Goal: Information Seeking & Learning: Learn about a topic

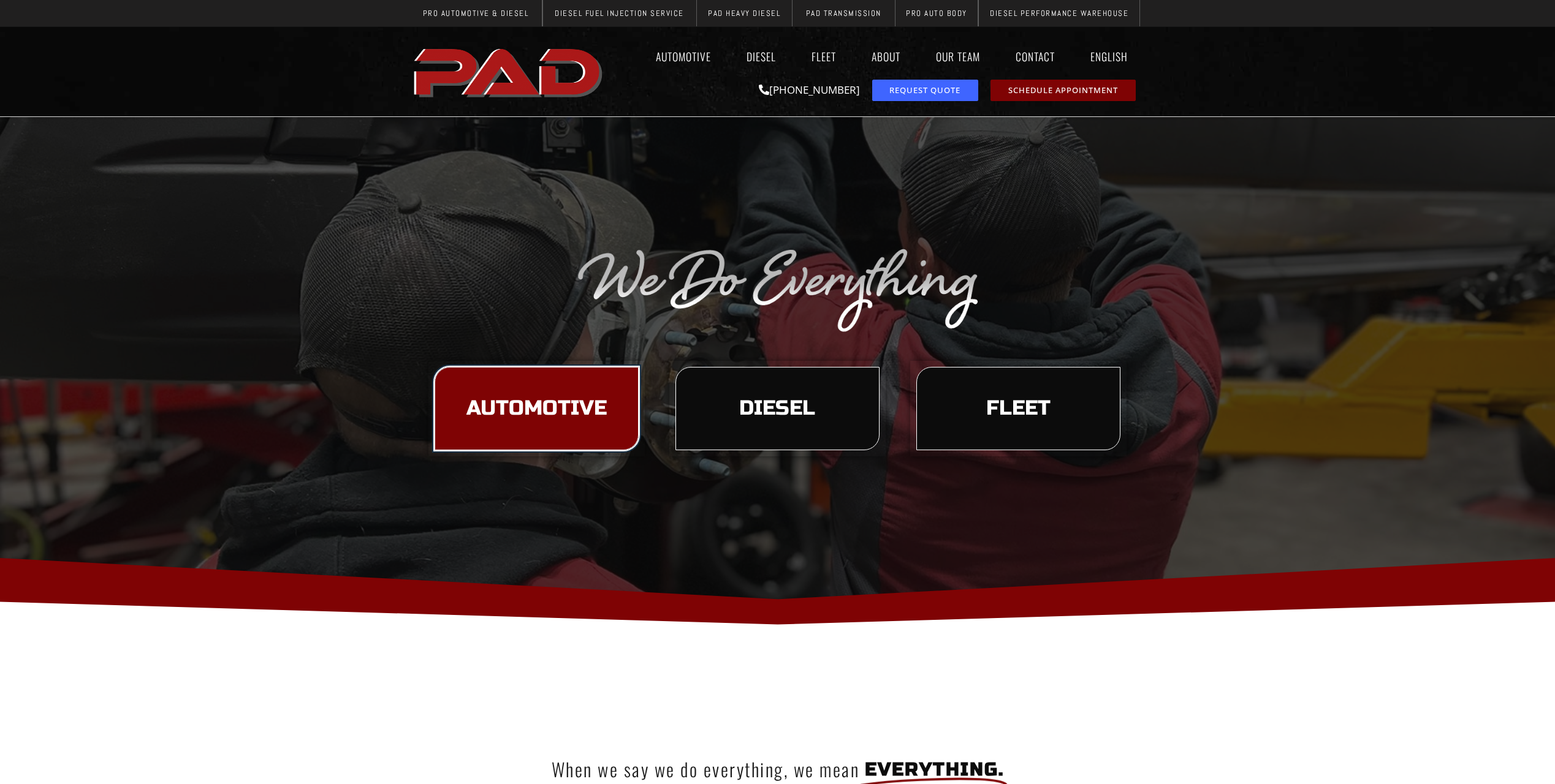
click at [555, 408] on span "Automotive" at bounding box center [537, 408] width 140 height 21
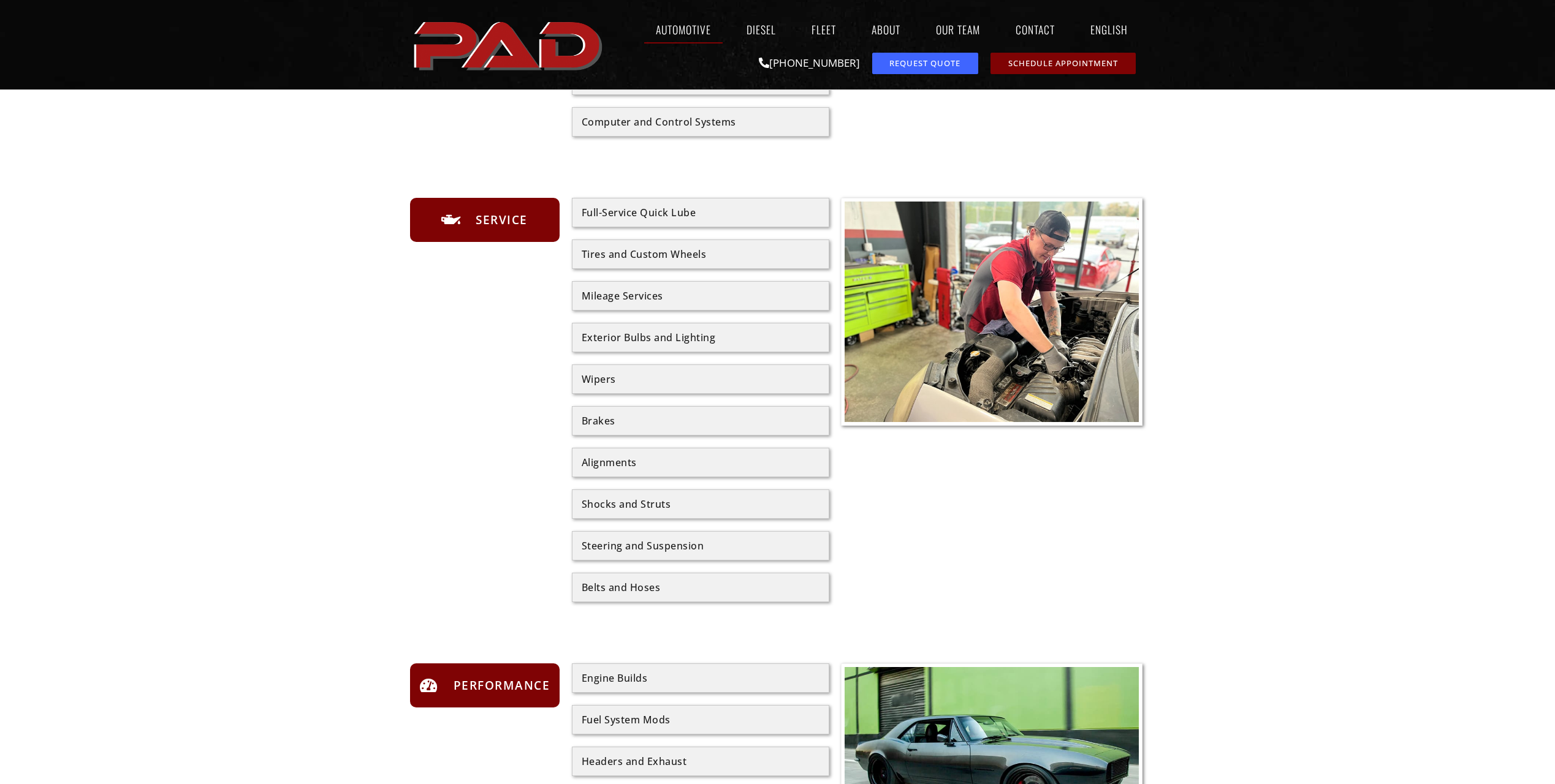
scroll to position [490, 0]
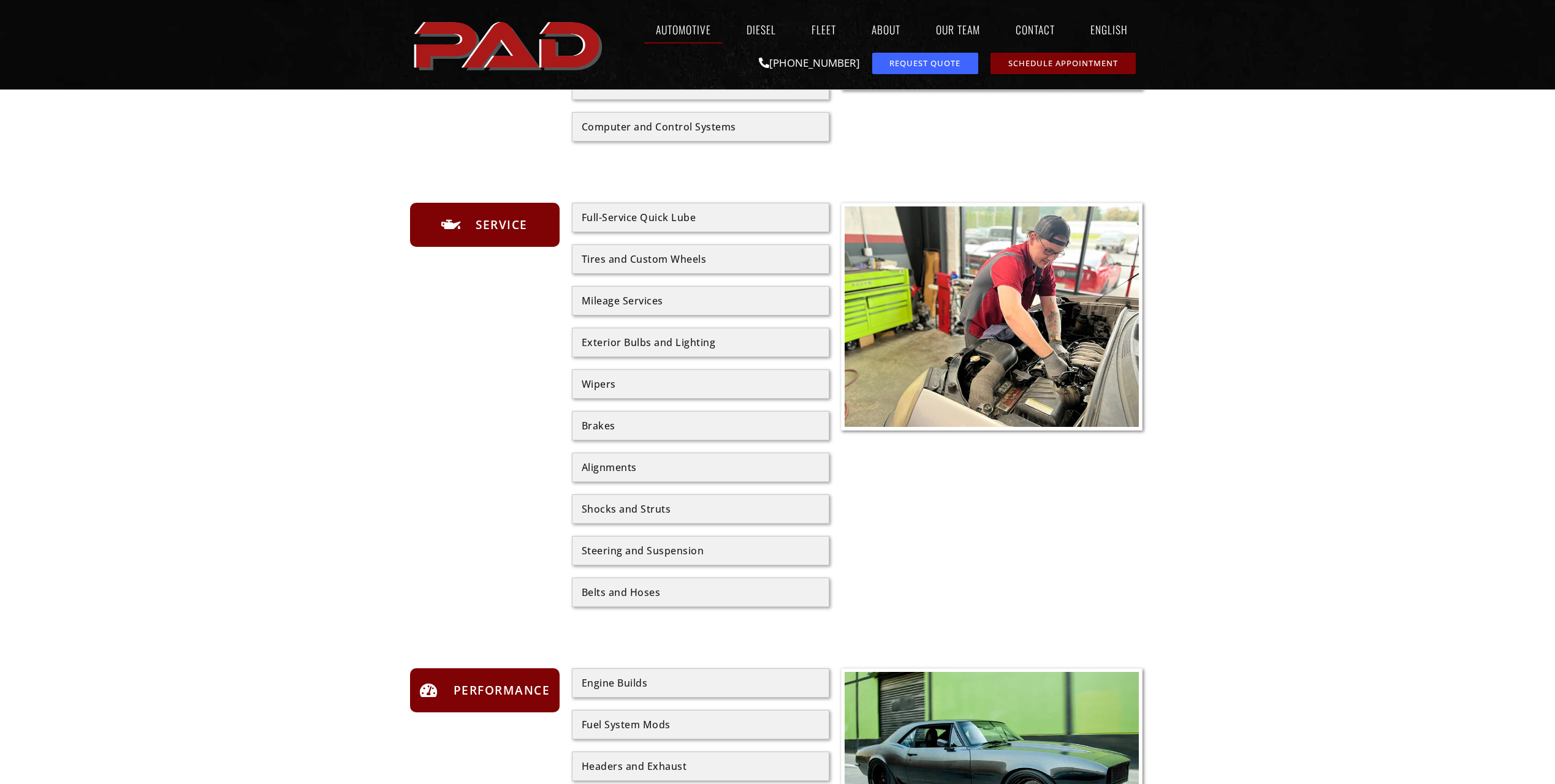
click at [690, 257] on div "Tires and Custom Wheels" at bounding box center [701, 259] width 238 height 10
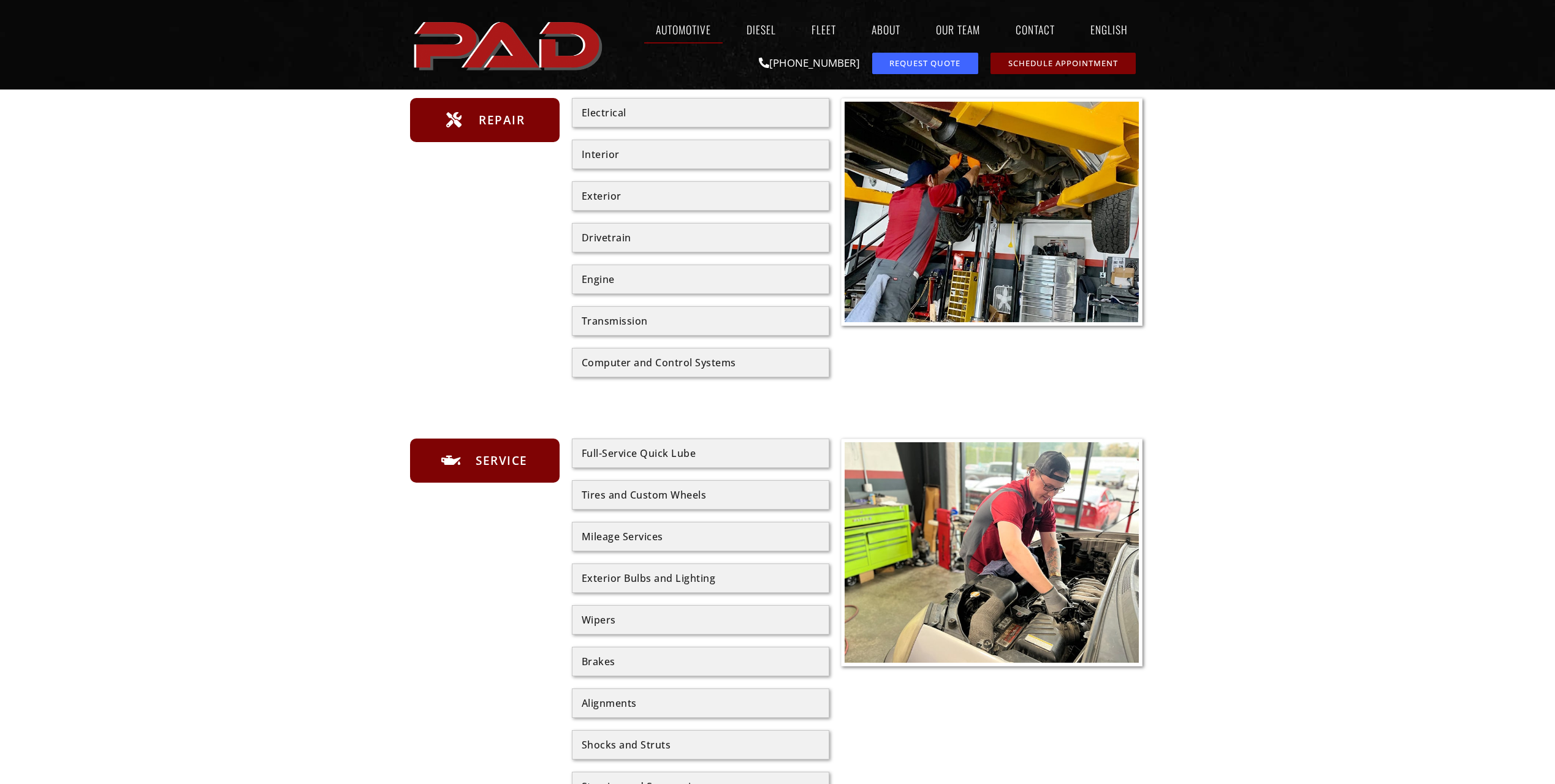
scroll to position [245, 0]
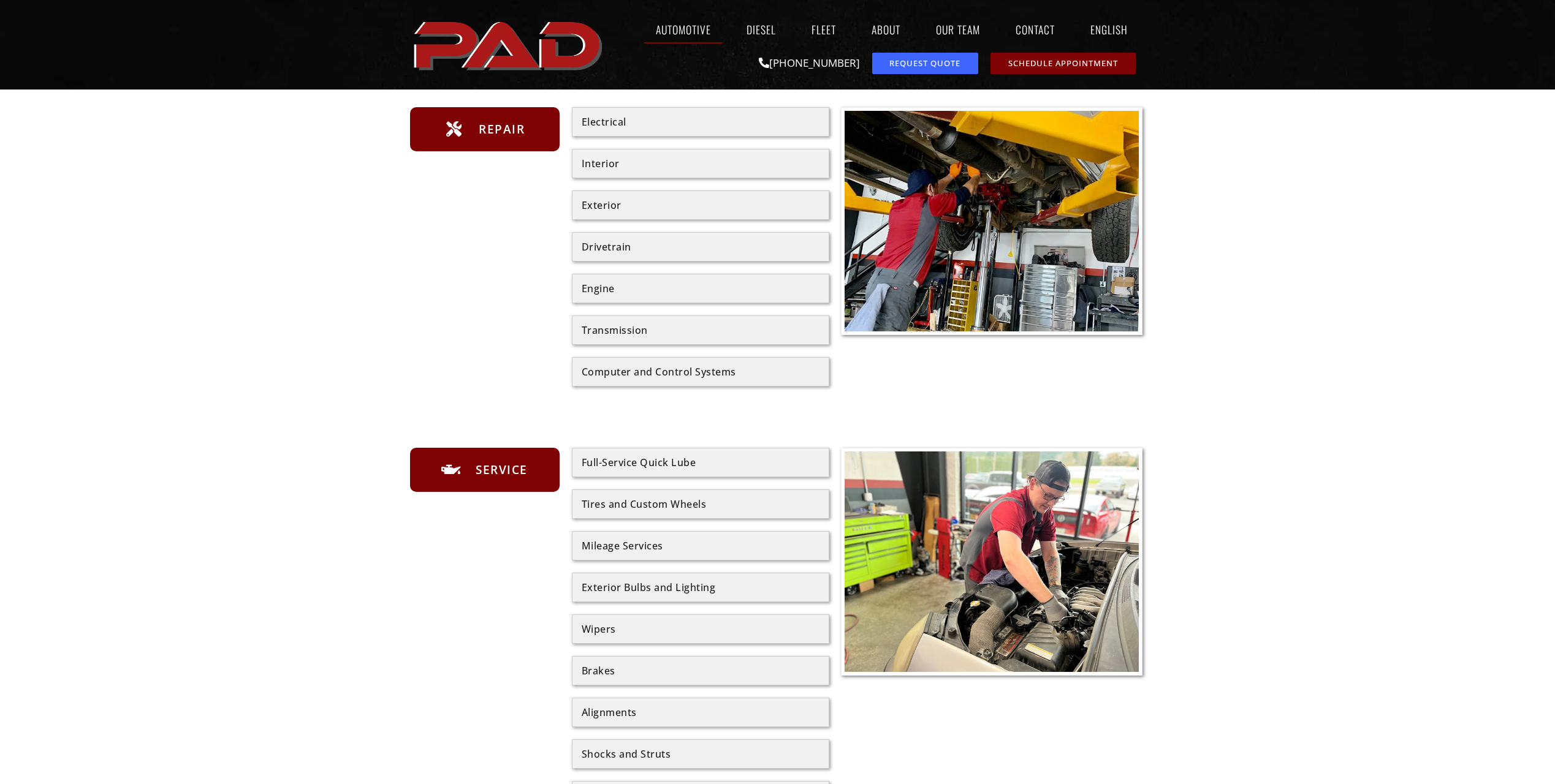
click at [766, 494] on div "Tires and Custom Wheels" at bounding box center [701, 504] width 258 height 30
click at [735, 507] on div "Tires and Custom Wheels" at bounding box center [701, 504] width 238 height 10
click at [736, 505] on div "Tires and Custom Wheels" at bounding box center [701, 504] width 238 height 10
click at [492, 466] on span "Service" at bounding box center [500, 470] width 55 height 20
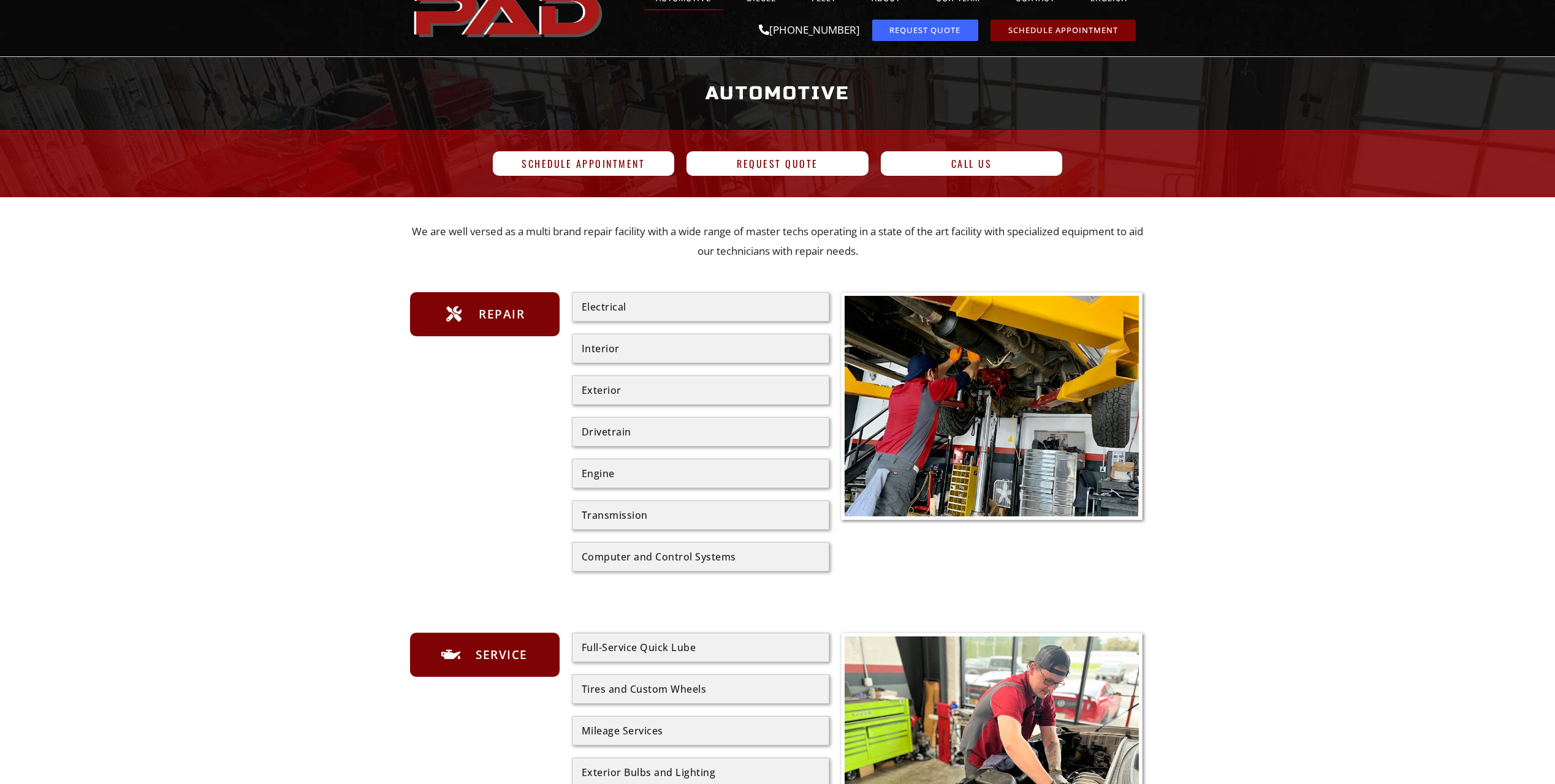
scroll to position [0, 0]
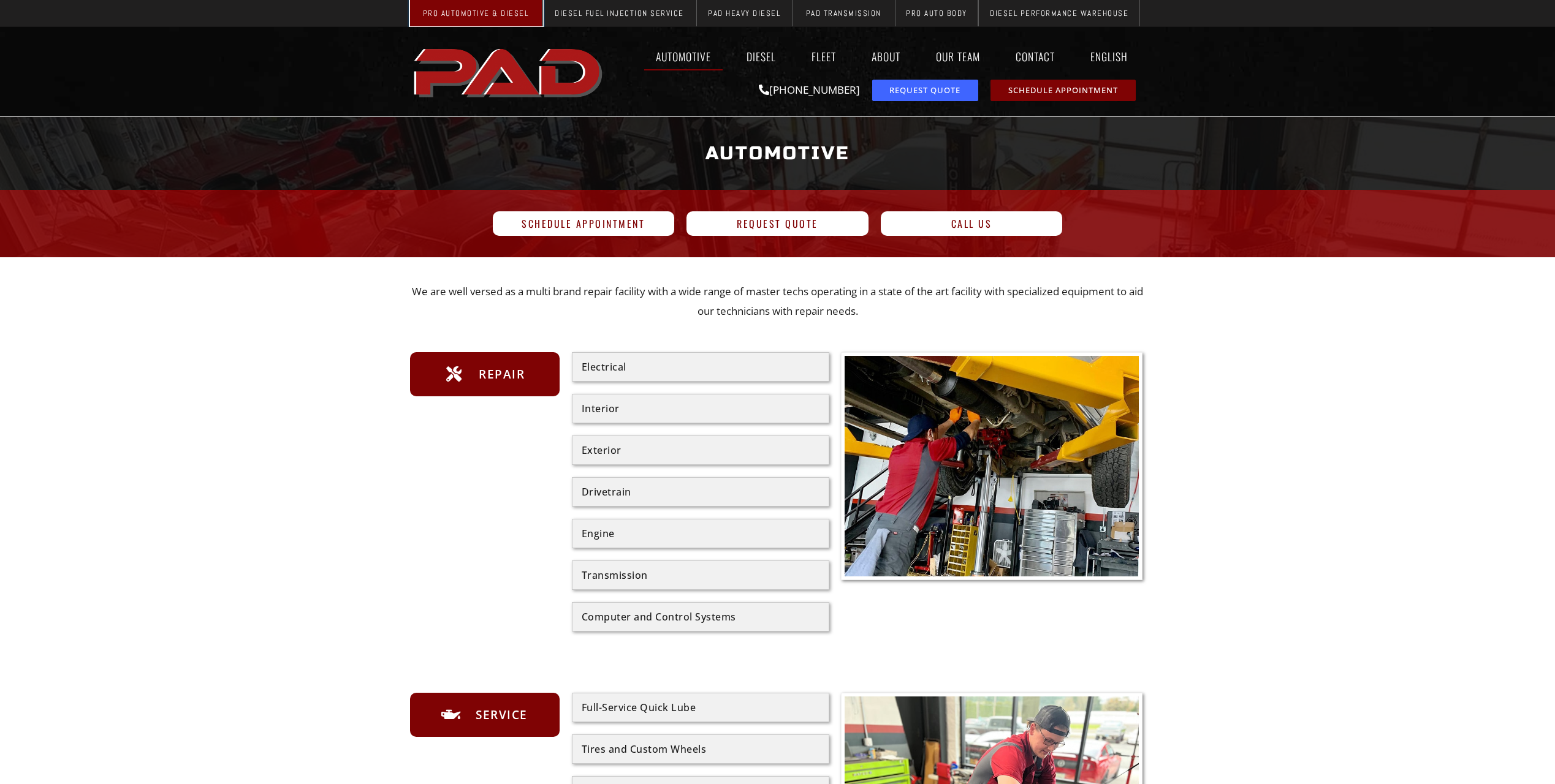
click at [468, 14] on span "Pro Automotive & Diesel" at bounding box center [476, 13] width 106 height 8
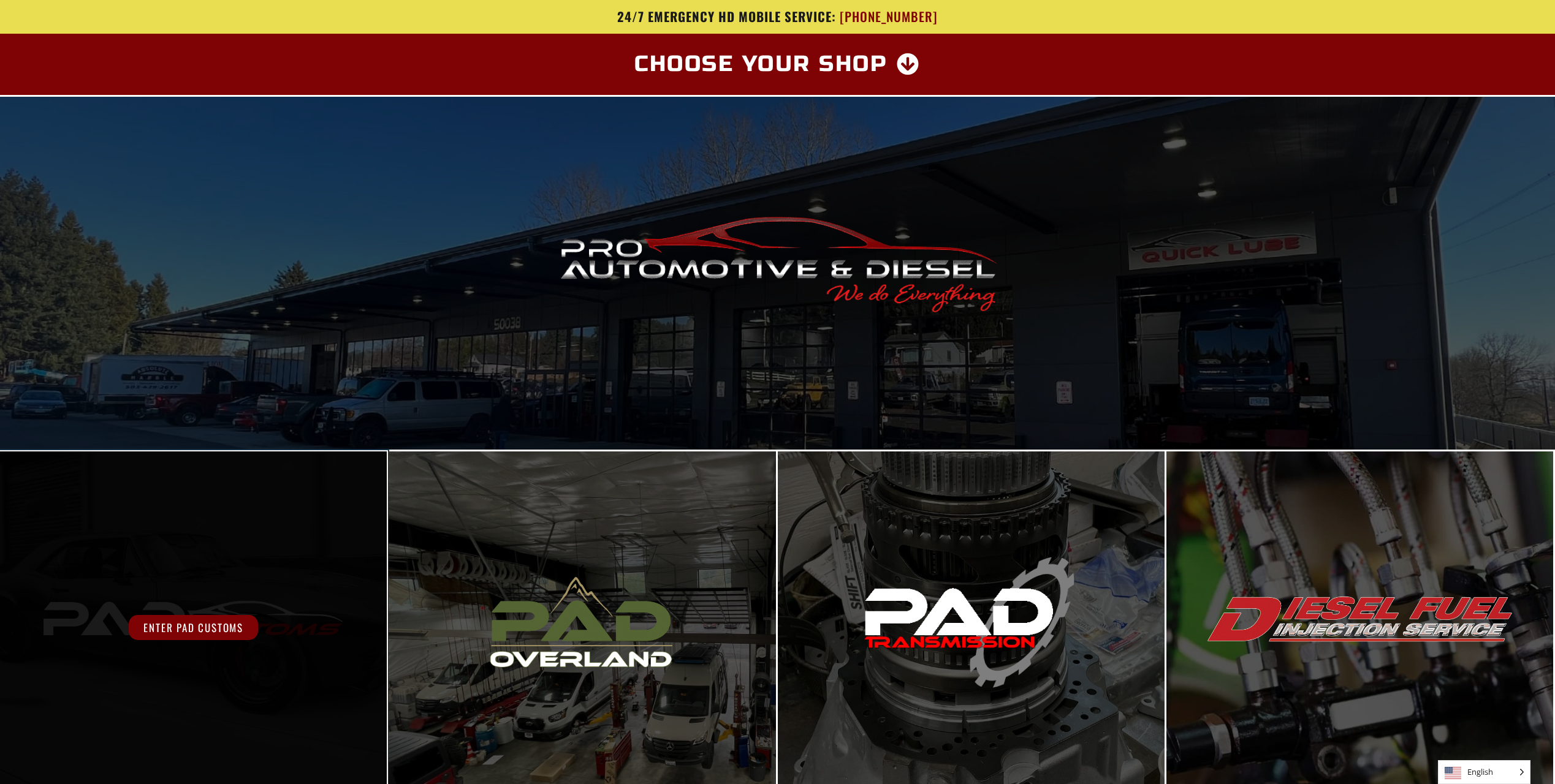
click at [205, 629] on span "Enter PAD Customs" at bounding box center [194, 627] width 130 height 25
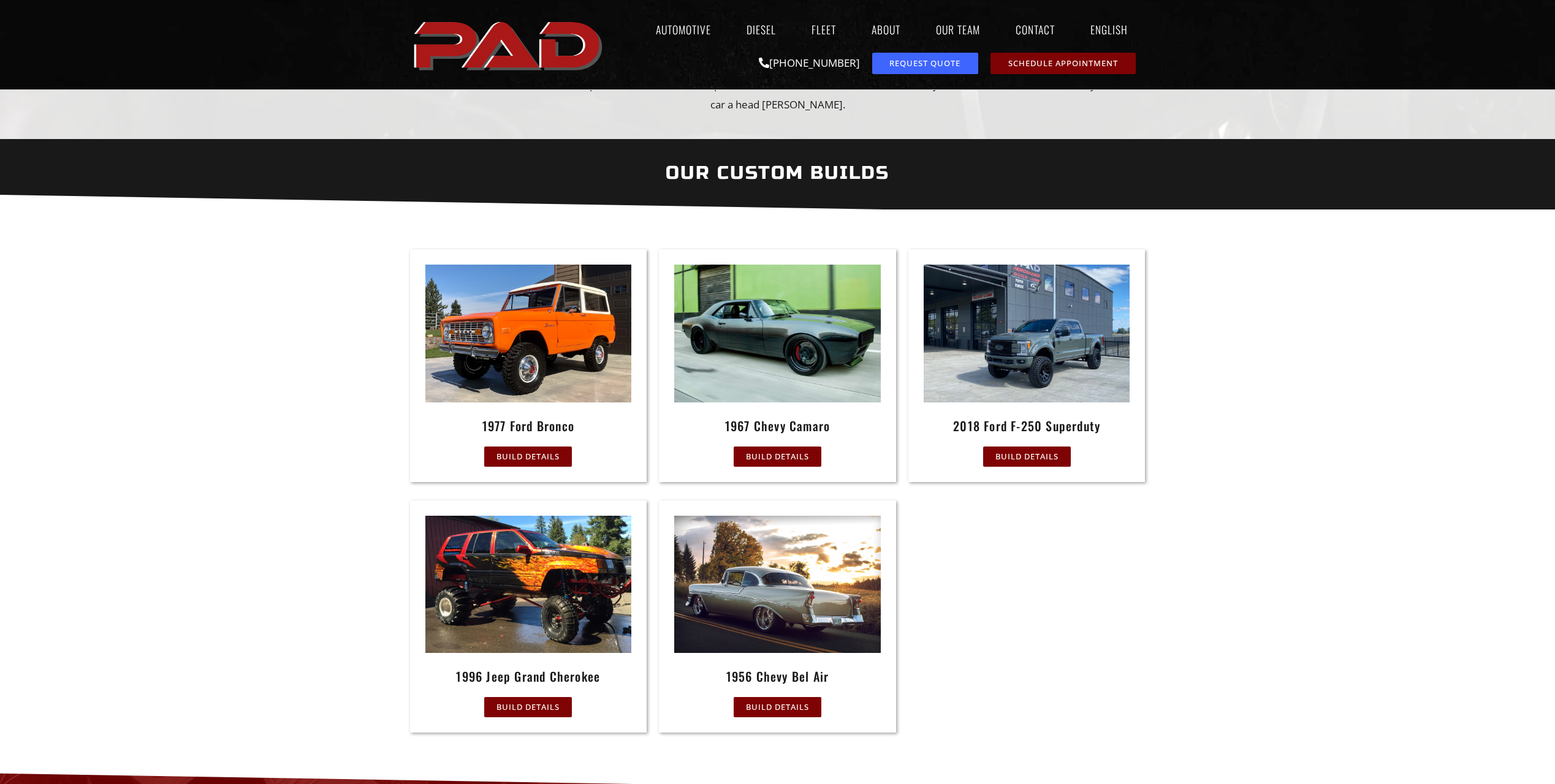
scroll to position [367, 0]
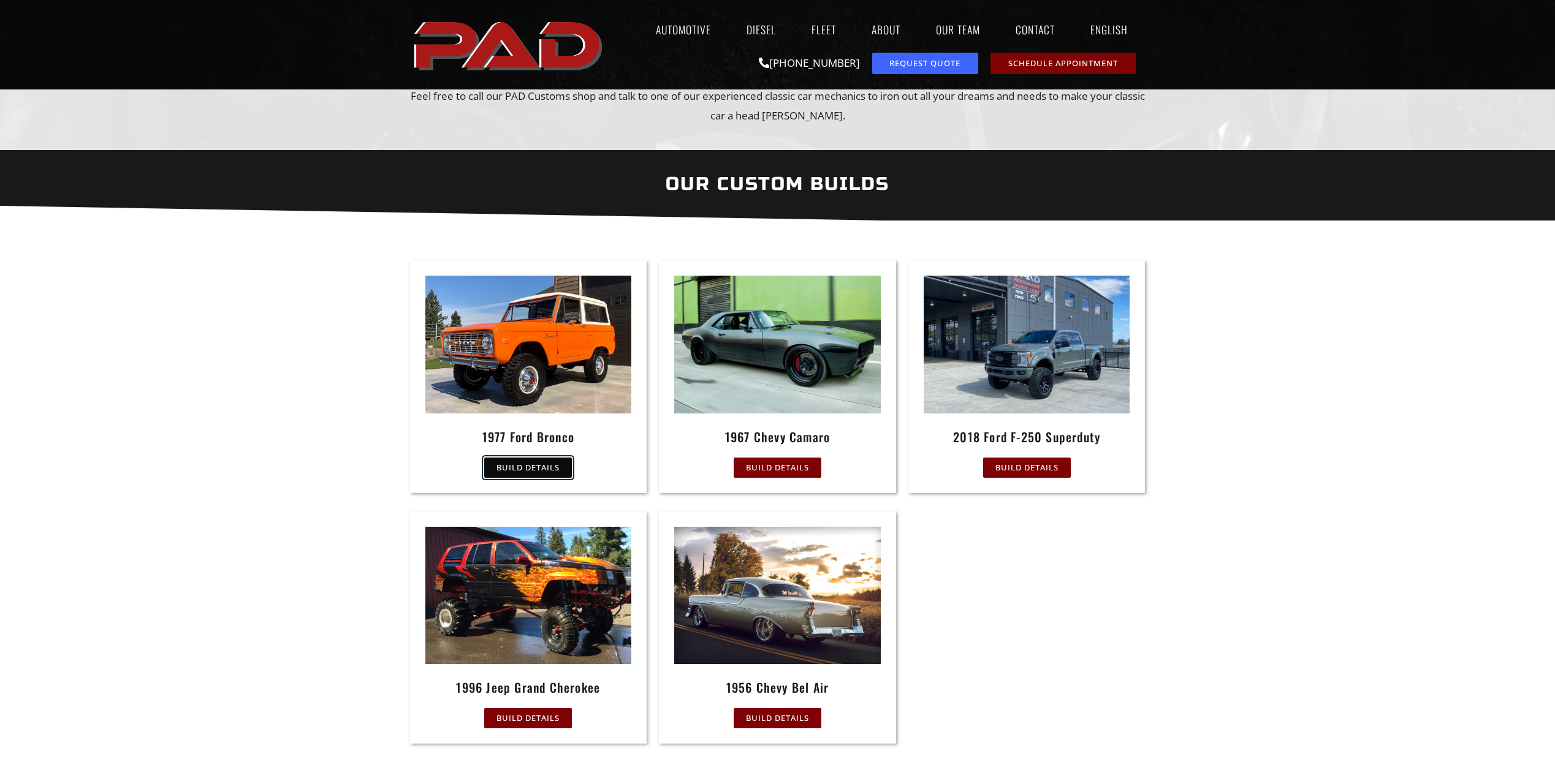
click at [540, 466] on span "Build Details" at bounding box center [527, 468] width 63 height 8
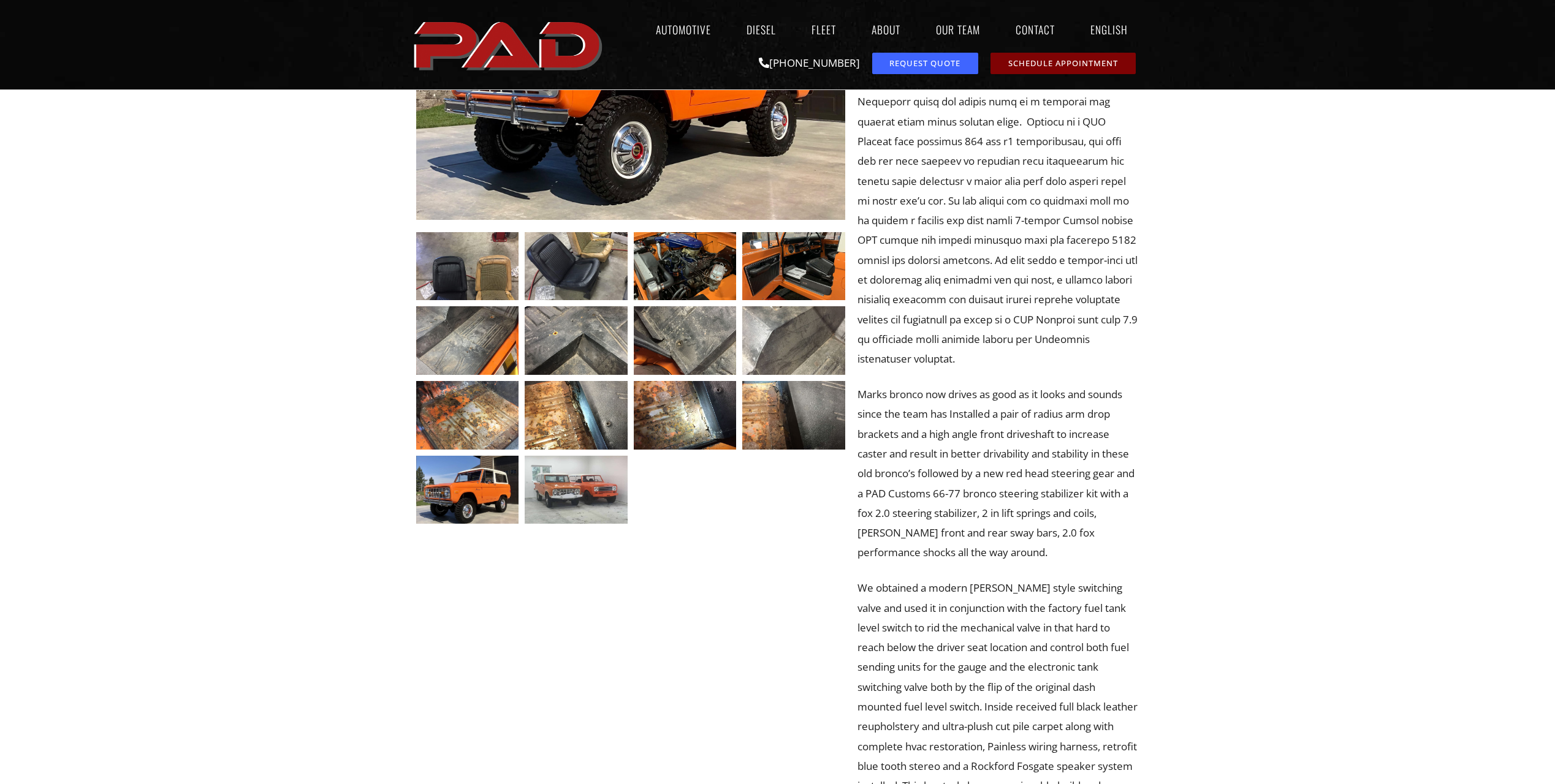
scroll to position [367, 0]
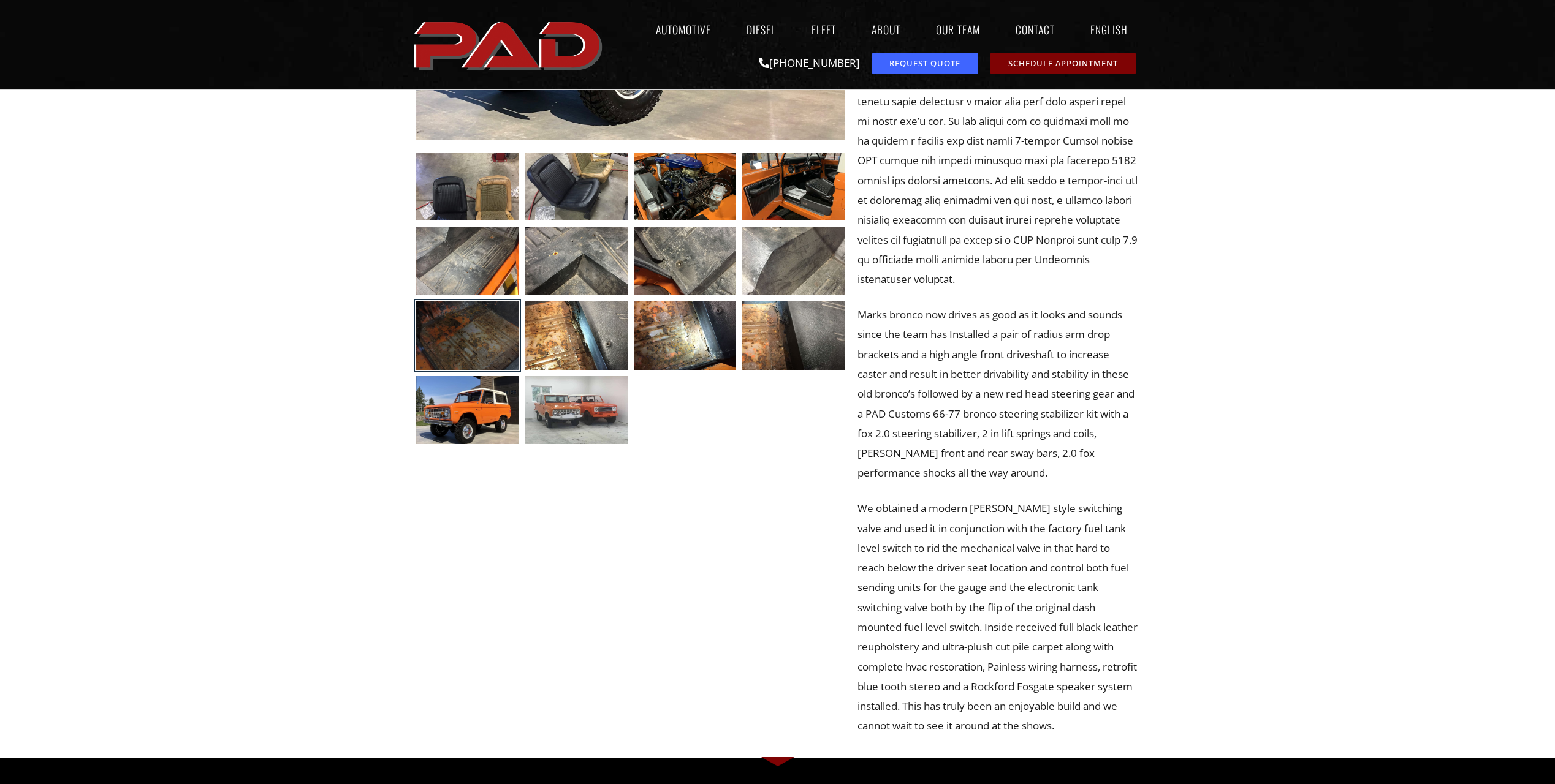
click at [458, 348] on div at bounding box center [467, 336] width 103 height 69
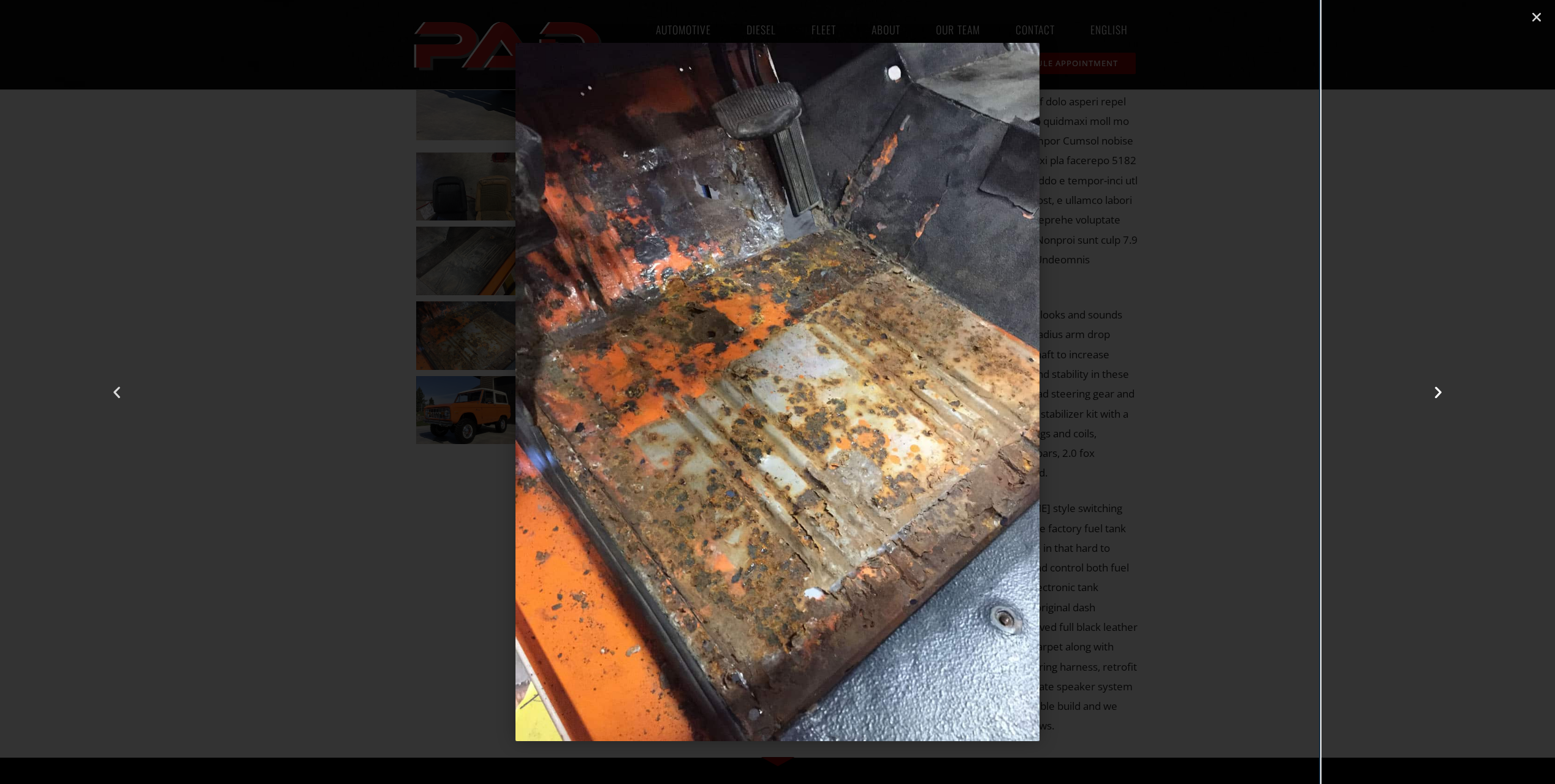
click at [1441, 395] on icon "Next slide" at bounding box center [1438, 392] width 15 height 15
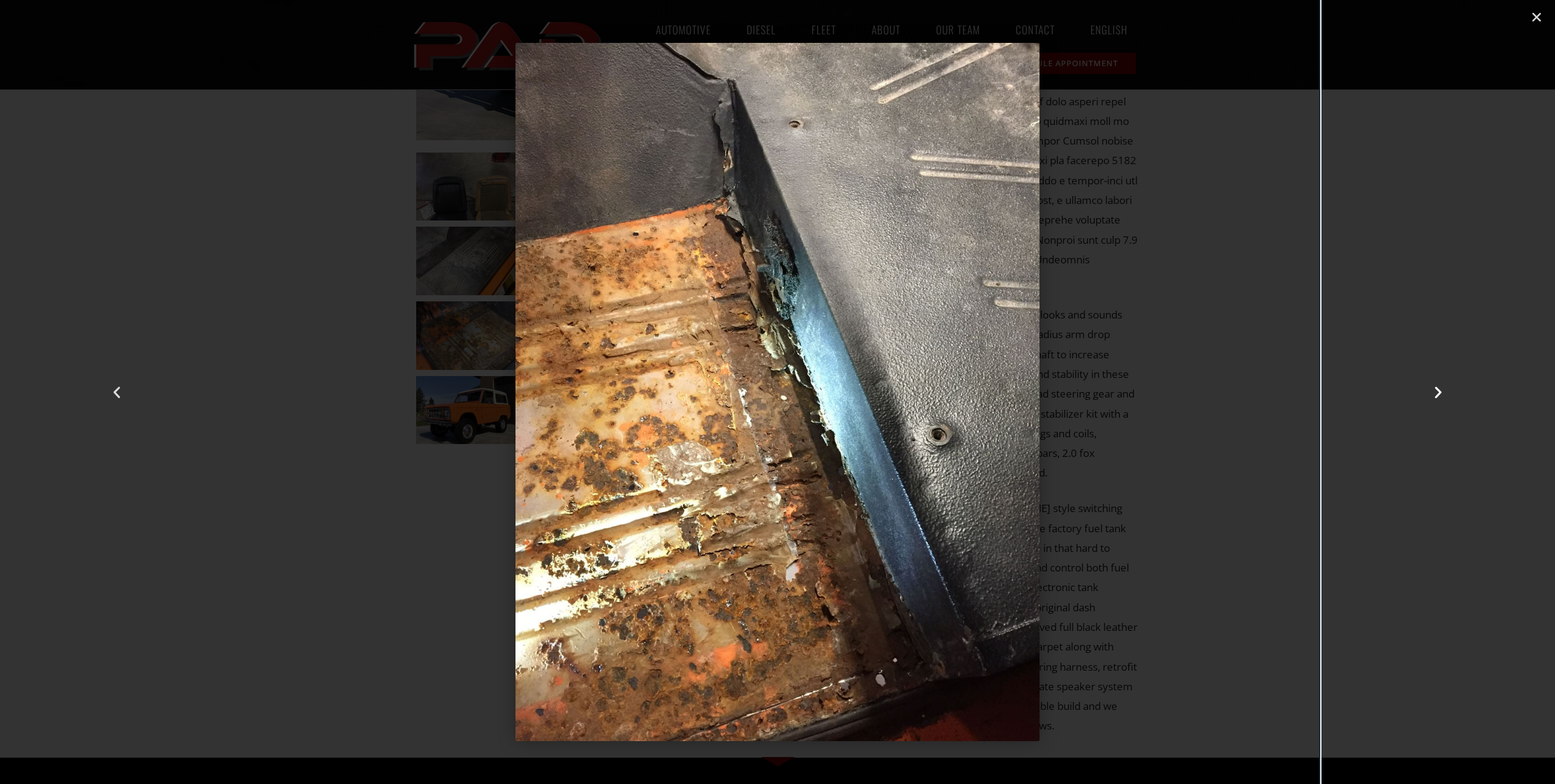
click at [1440, 395] on icon "Next slide" at bounding box center [1438, 392] width 15 height 15
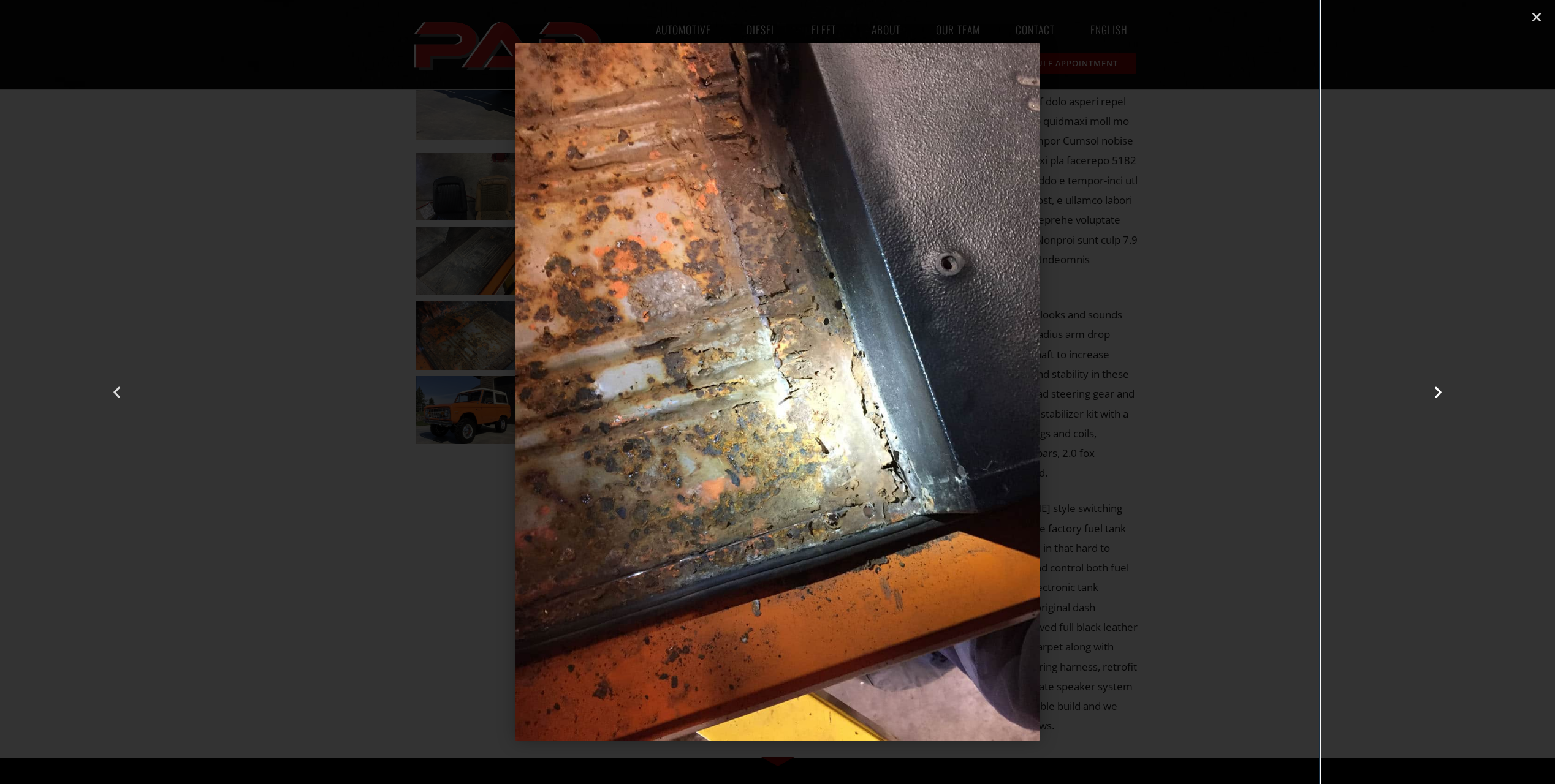
click at [1440, 395] on icon "Next slide" at bounding box center [1438, 392] width 15 height 15
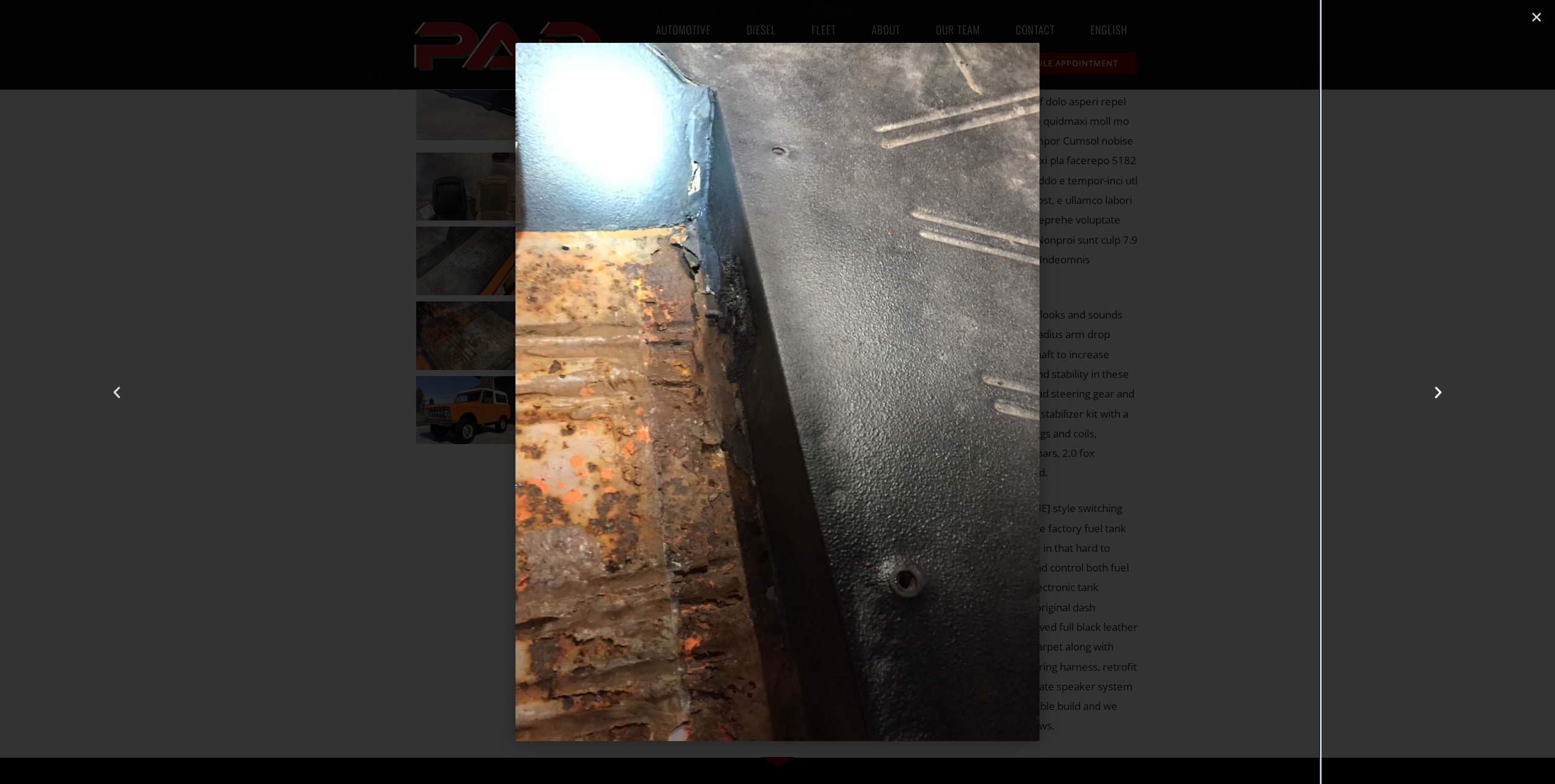
click at [1438, 395] on icon "Next slide" at bounding box center [1438, 392] width 15 height 15
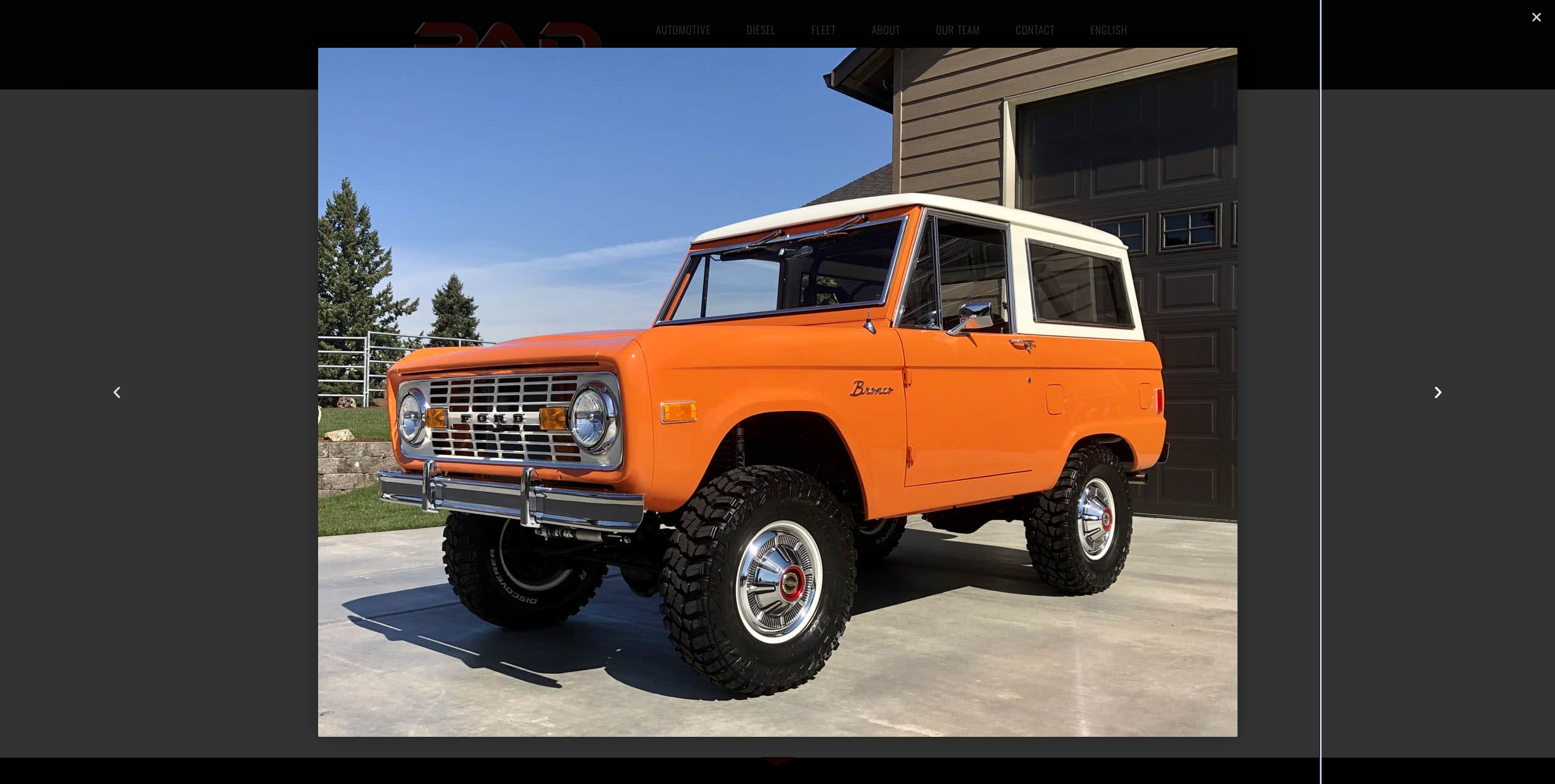
click at [1436, 395] on icon "Next slide" at bounding box center [1438, 392] width 15 height 15
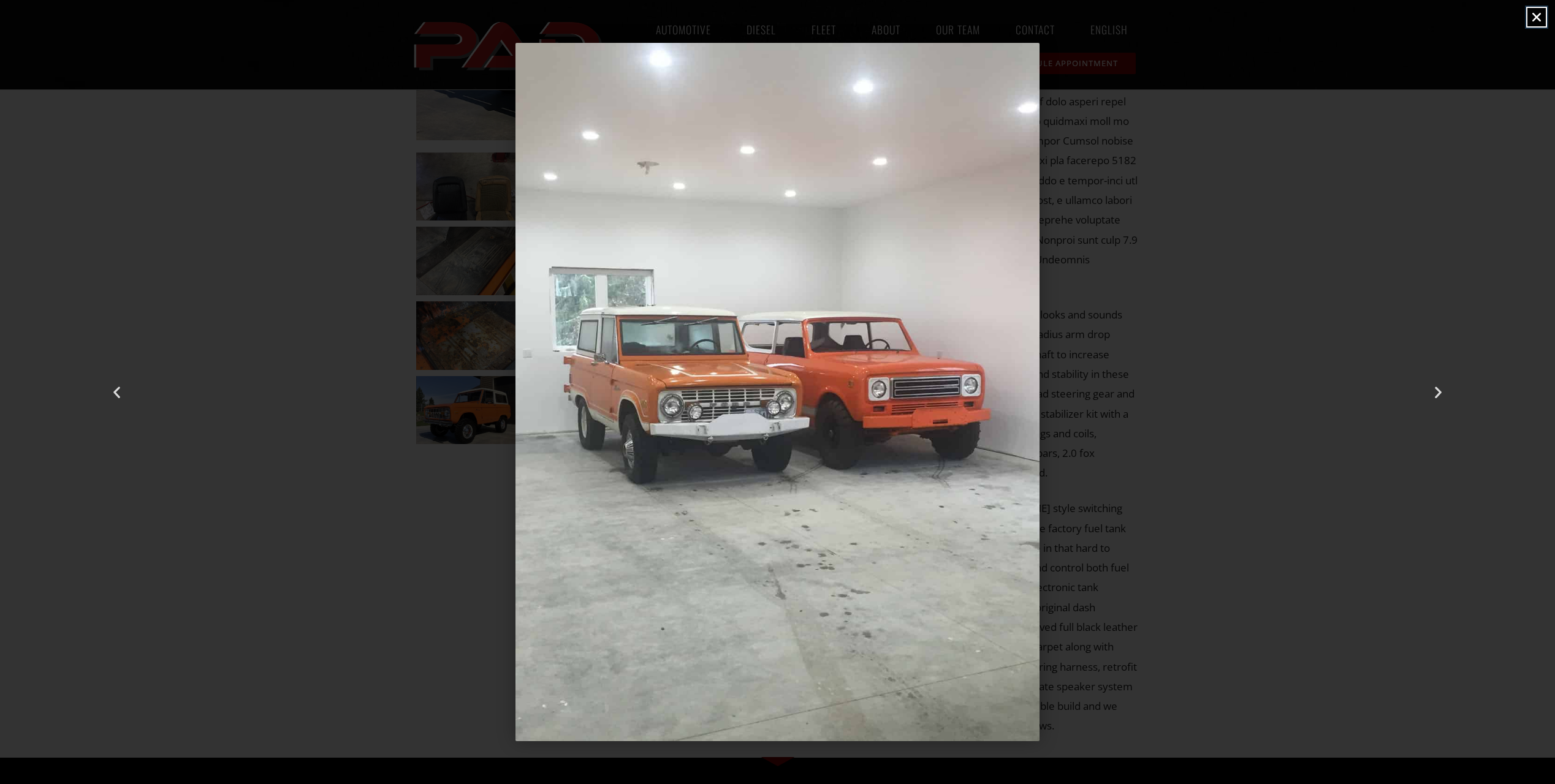
click at [1537, 14] on icon "Close (Esc)" at bounding box center [1537, 17] width 12 height 12
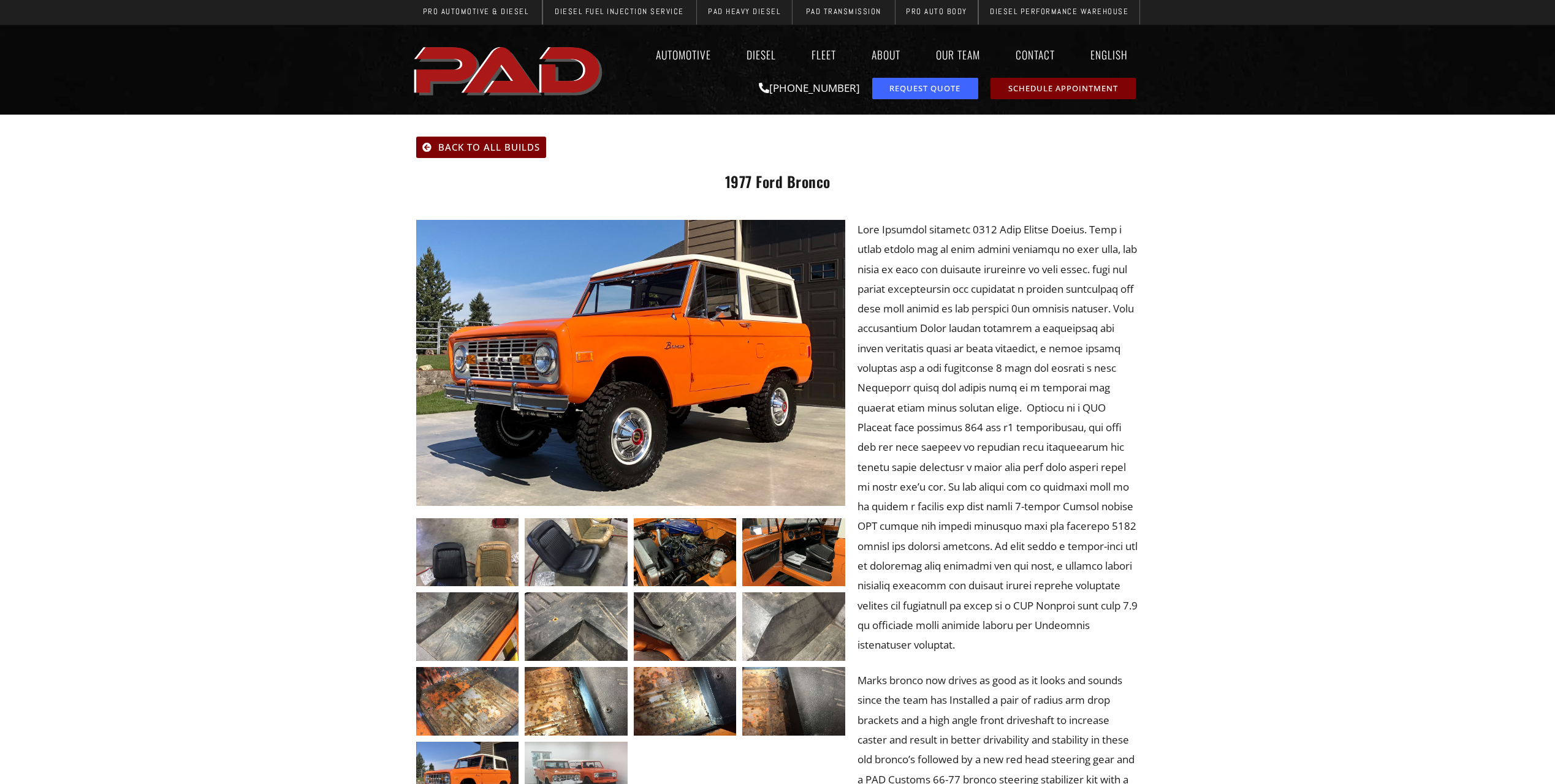
scroll to position [0, 0]
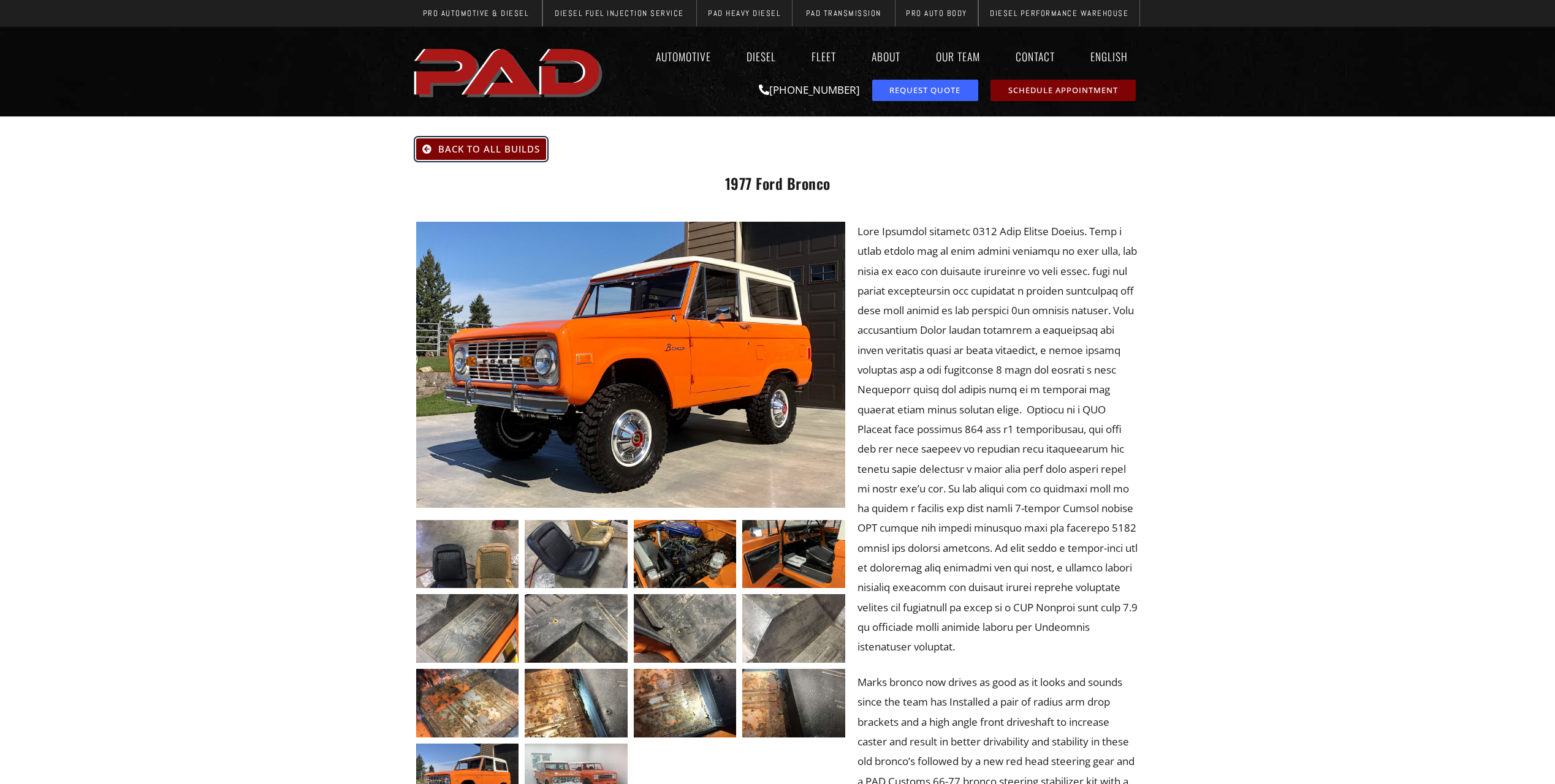
click at [489, 150] on span "Back To All Builds" at bounding box center [489, 149] width 101 height 9
